Goal: Register for event/course

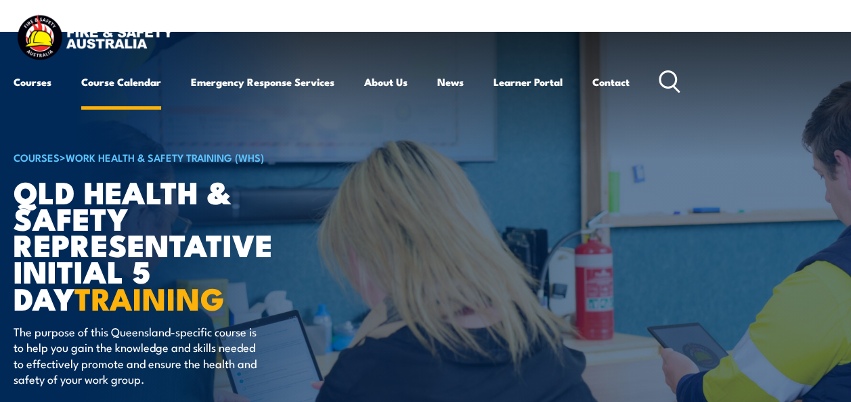
click at [108, 79] on link "Course Calendar" at bounding box center [121, 82] width 80 height 32
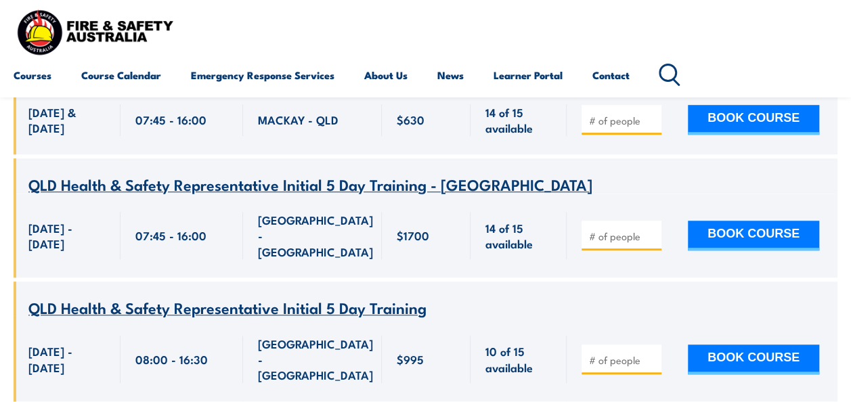
scroll to position [8058, 0]
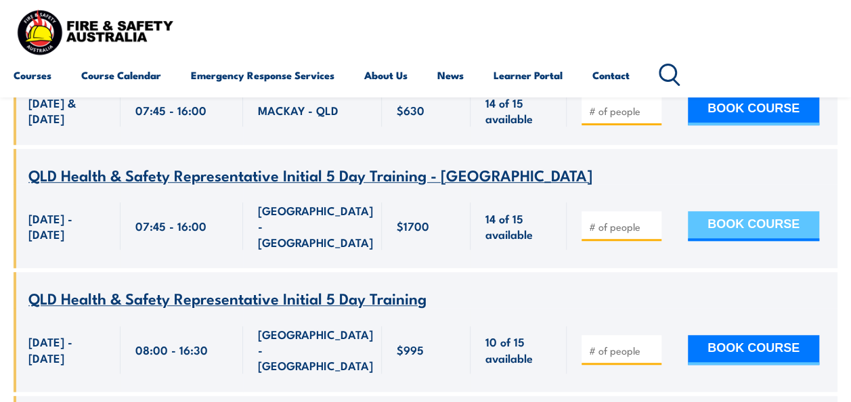
click at [749, 211] on button "BOOK COURSE" at bounding box center [753, 226] width 131 height 30
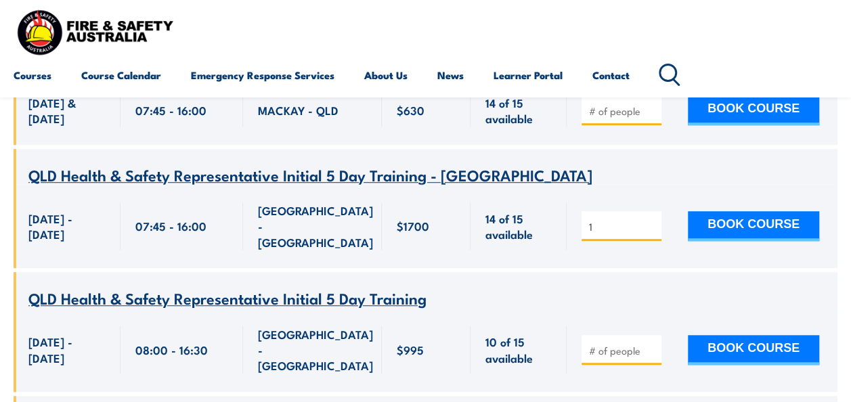
type input "1"
click at [651, 220] on input "1" at bounding box center [623, 227] width 68 height 14
click at [728, 211] on button "BOOK COURSE" at bounding box center [753, 226] width 131 height 30
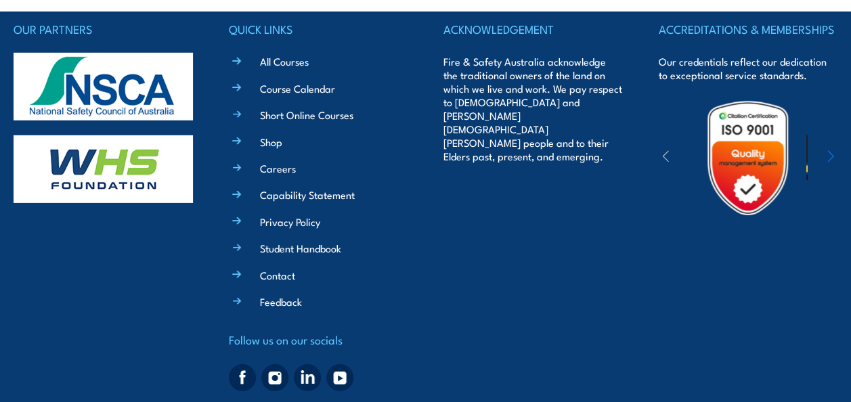
scroll to position [2097, 0]
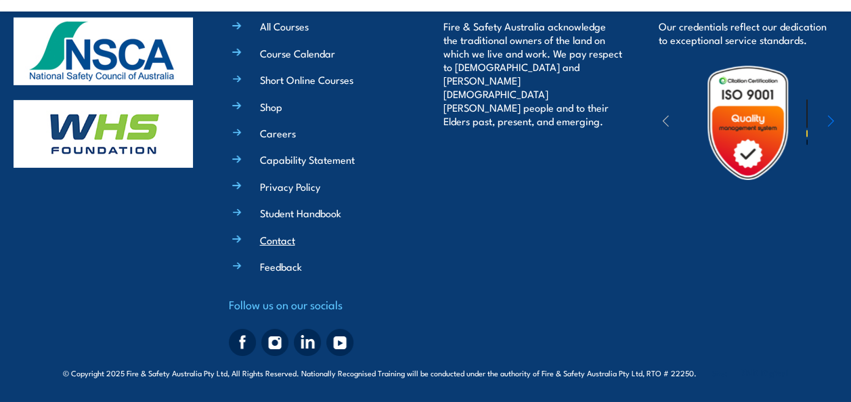
click at [284, 240] on link "Contact" at bounding box center [277, 240] width 35 height 14
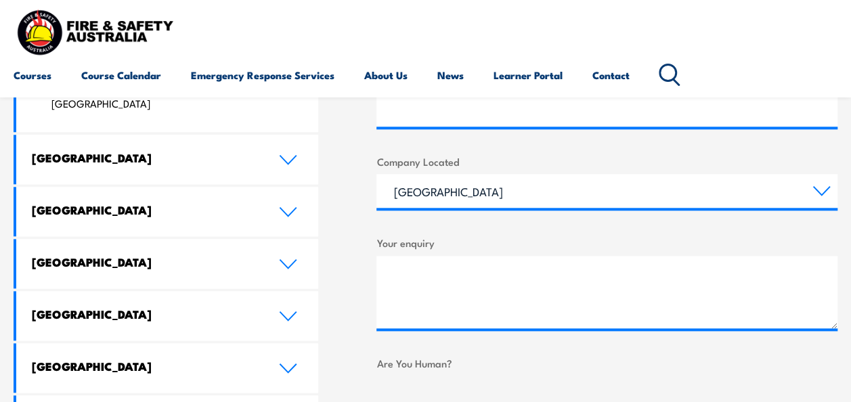
scroll to position [659, 0]
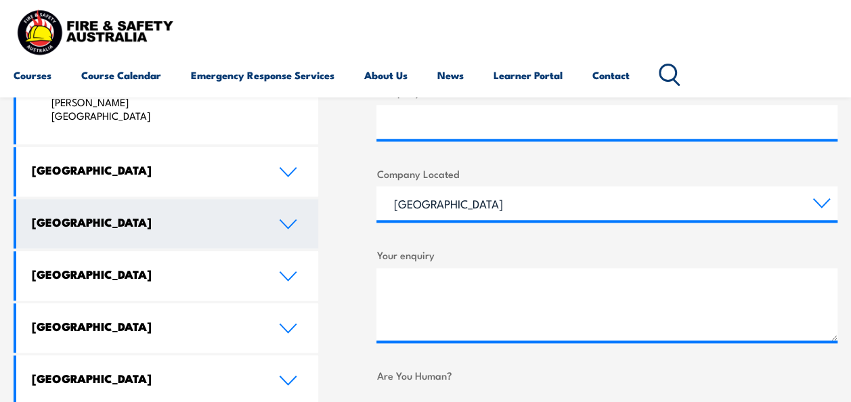
click at [285, 219] on icon at bounding box center [288, 224] width 18 height 11
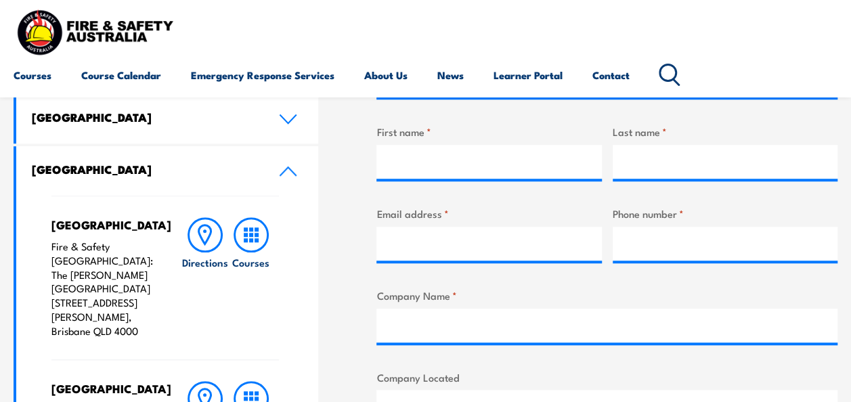
scroll to position [457, 0]
